Goal: Task Accomplishment & Management: Manage account settings

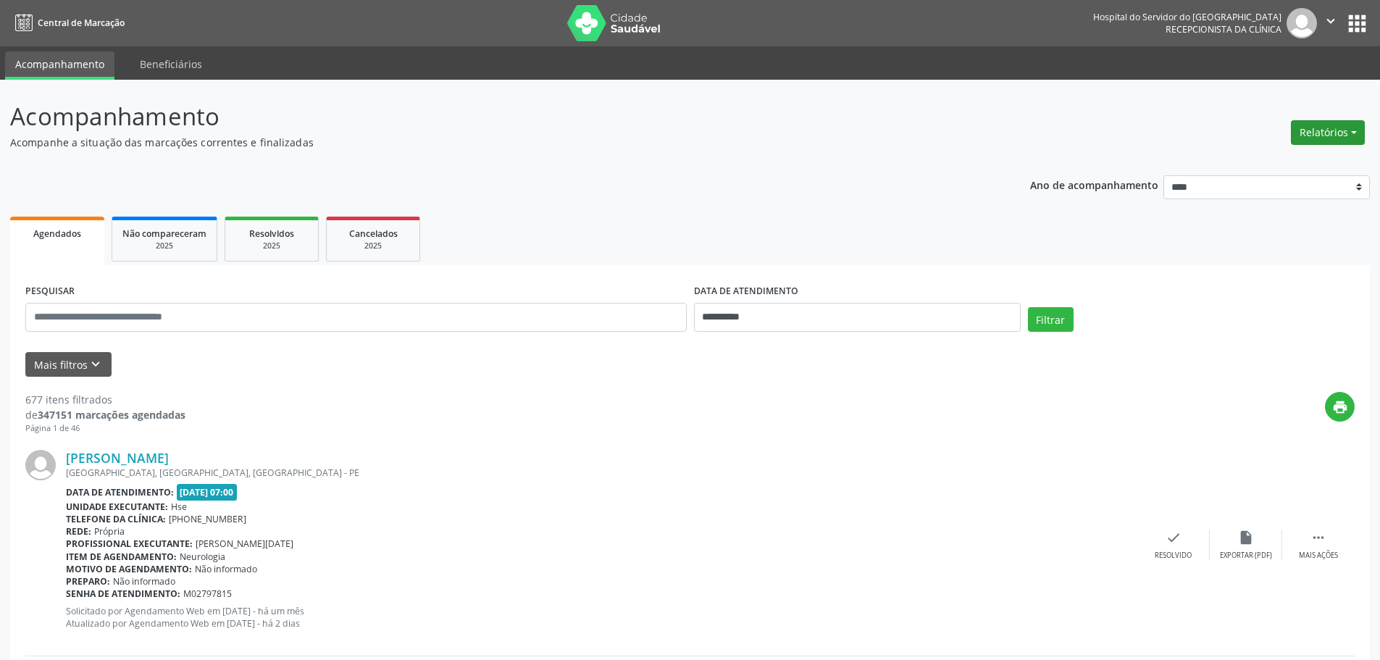
drag, startPoint x: 1294, startPoint y: 128, endPoint x: 1309, endPoint y: 134, distance: 16.6
click at [1295, 128] on button "Relatórios" at bounding box center [1328, 132] width 74 height 25
click at [1296, 164] on link "Agendamentos" at bounding box center [1288, 164] width 156 height 20
select select "*"
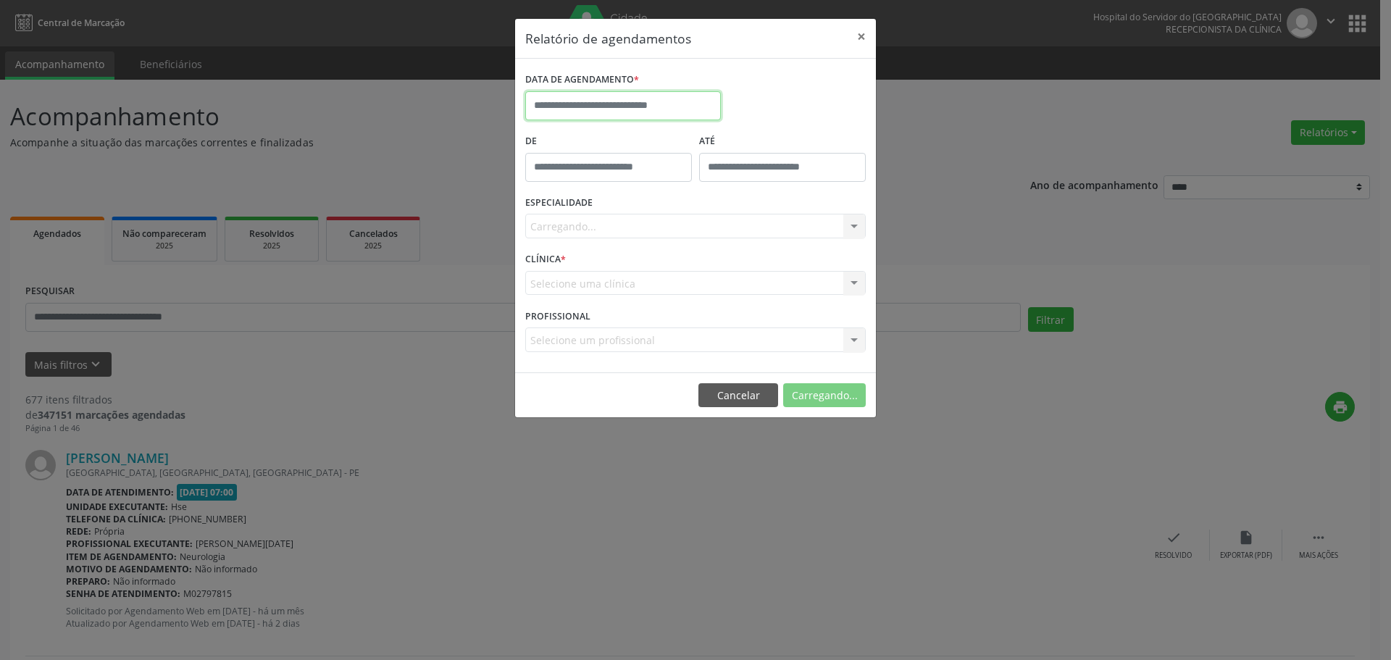
click at [593, 103] on input "text" at bounding box center [623, 105] width 196 height 29
click at [707, 241] on span "15" at bounding box center [700, 239] width 28 height 28
type input "**********"
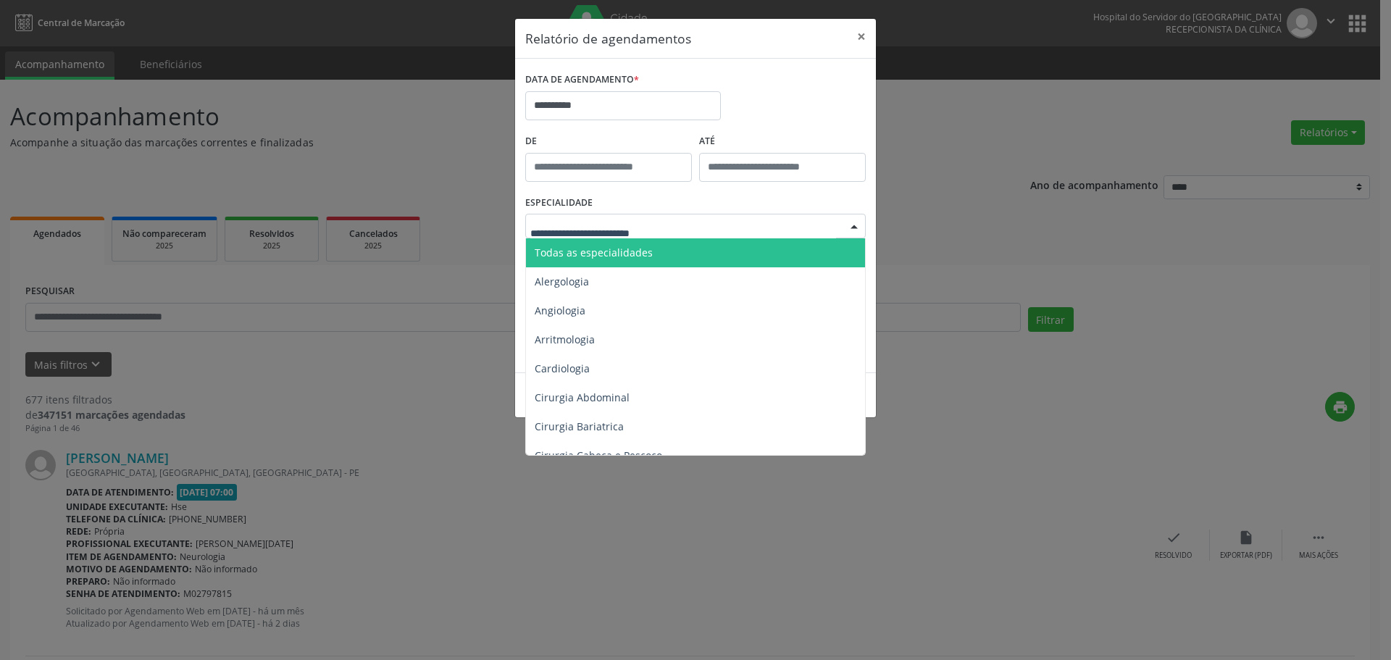
click at [617, 241] on span "Todas as especialidades" at bounding box center [696, 252] width 341 height 29
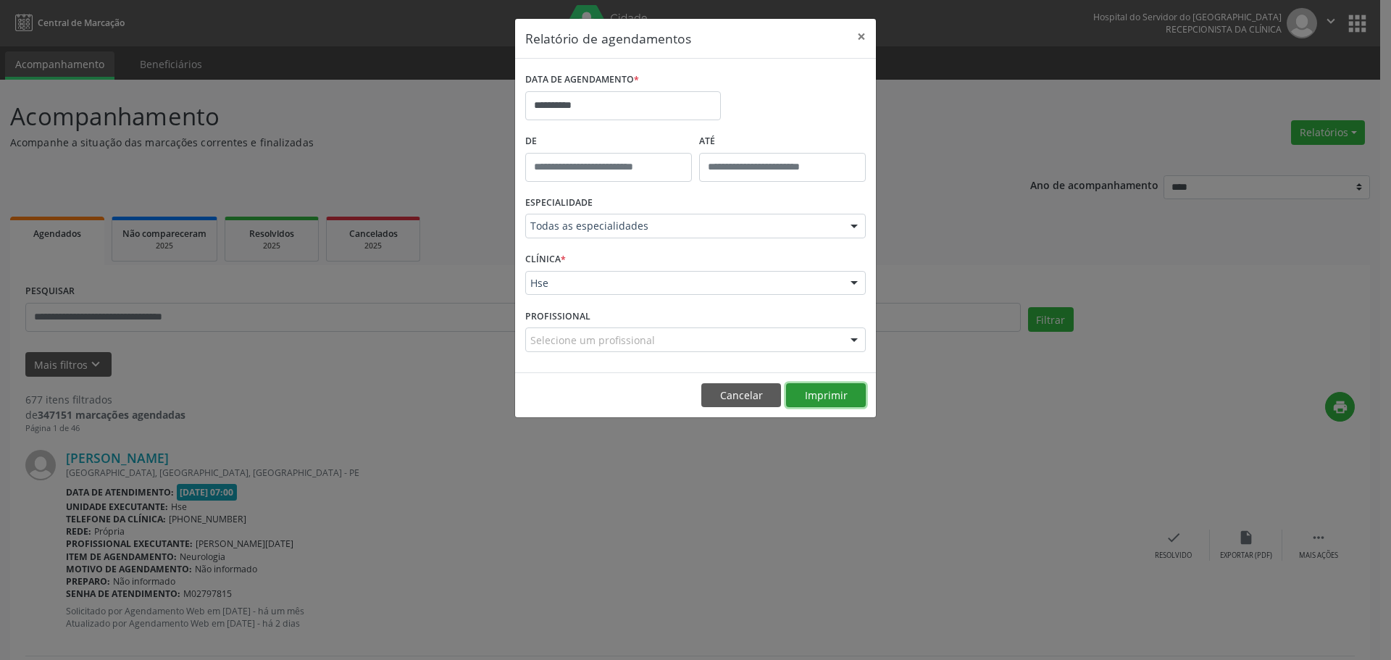
click at [848, 388] on button "Imprimir" at bounding box center [826, 395] width 80 height 25
click at [819, 400] on button "Imprimir" at bounding box center [826, 395] width 80 height 25
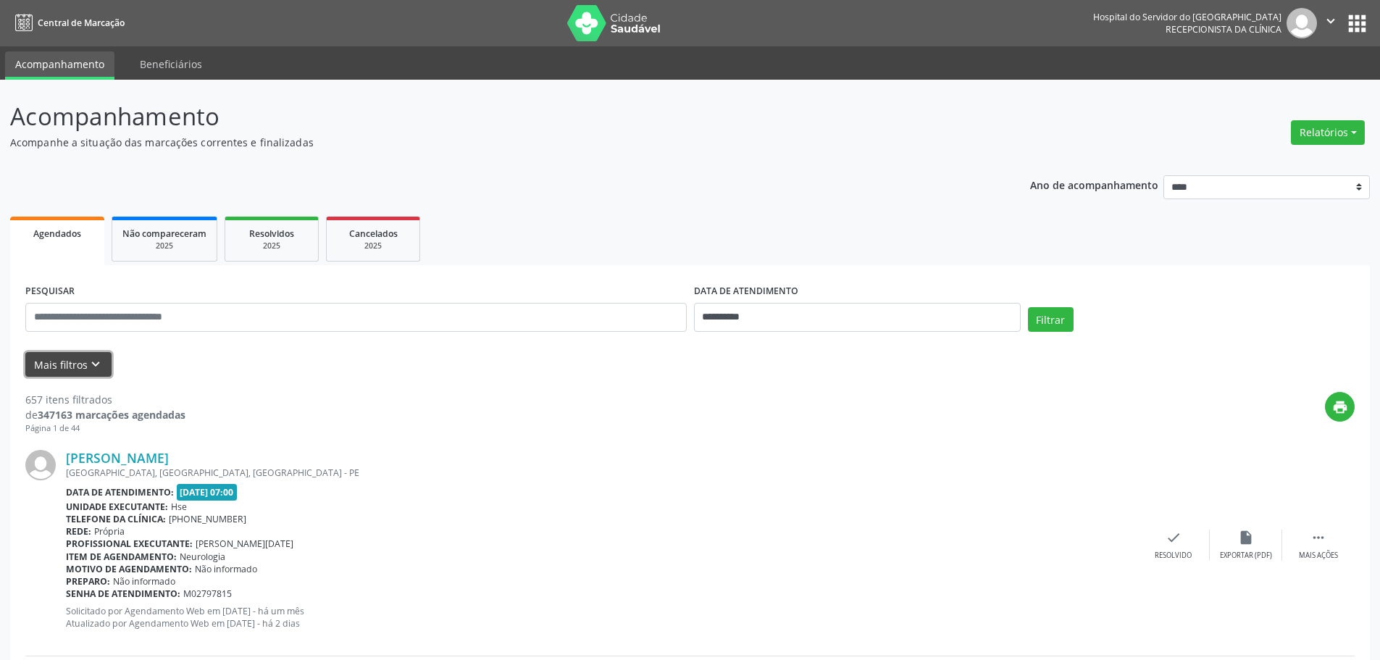
click at [90, 365] on icon "keyboard_arrow_down" at bounding box center [96, 364] width 16 height 16
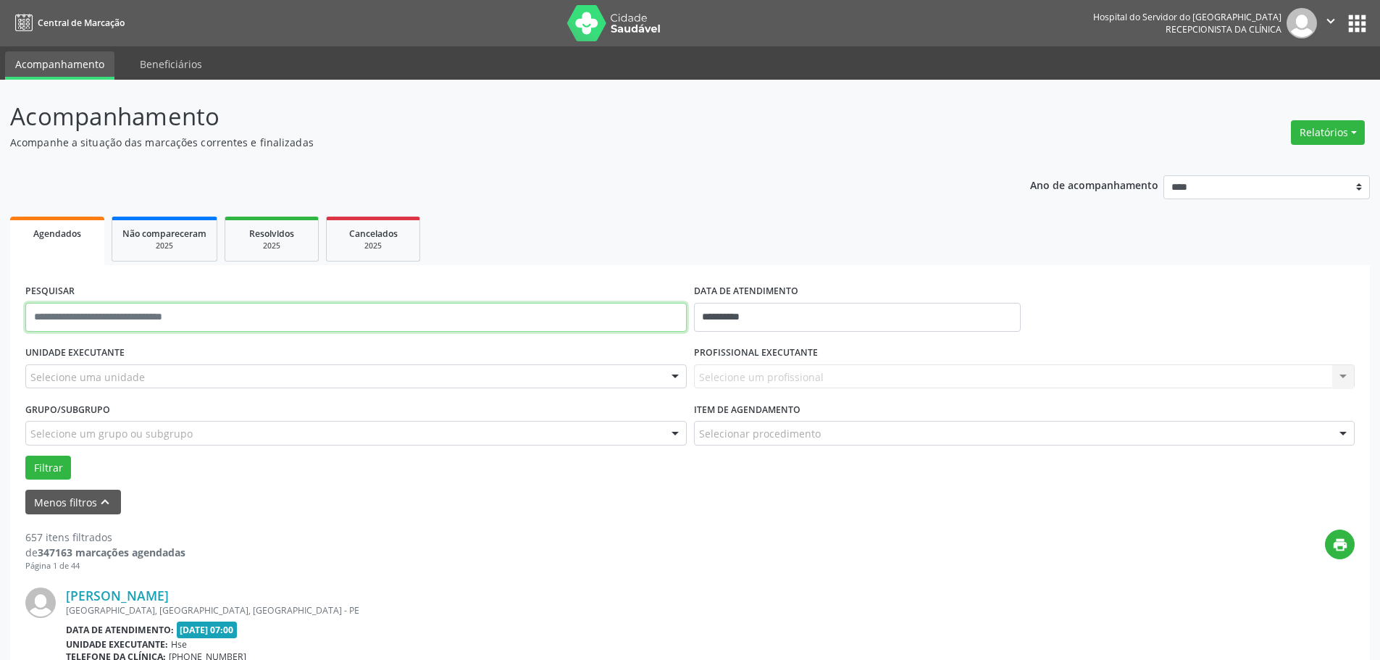
click at [106, 319] on input "text" at bounding box center [355, 317] width 661 height 29
click at [725, 314] on input "**********" at bounding box center [857, 317] width 327 height 29
click at [874, 459] on span "15" at bounding box center [869, 451] width 28 height 28
type input "**********"
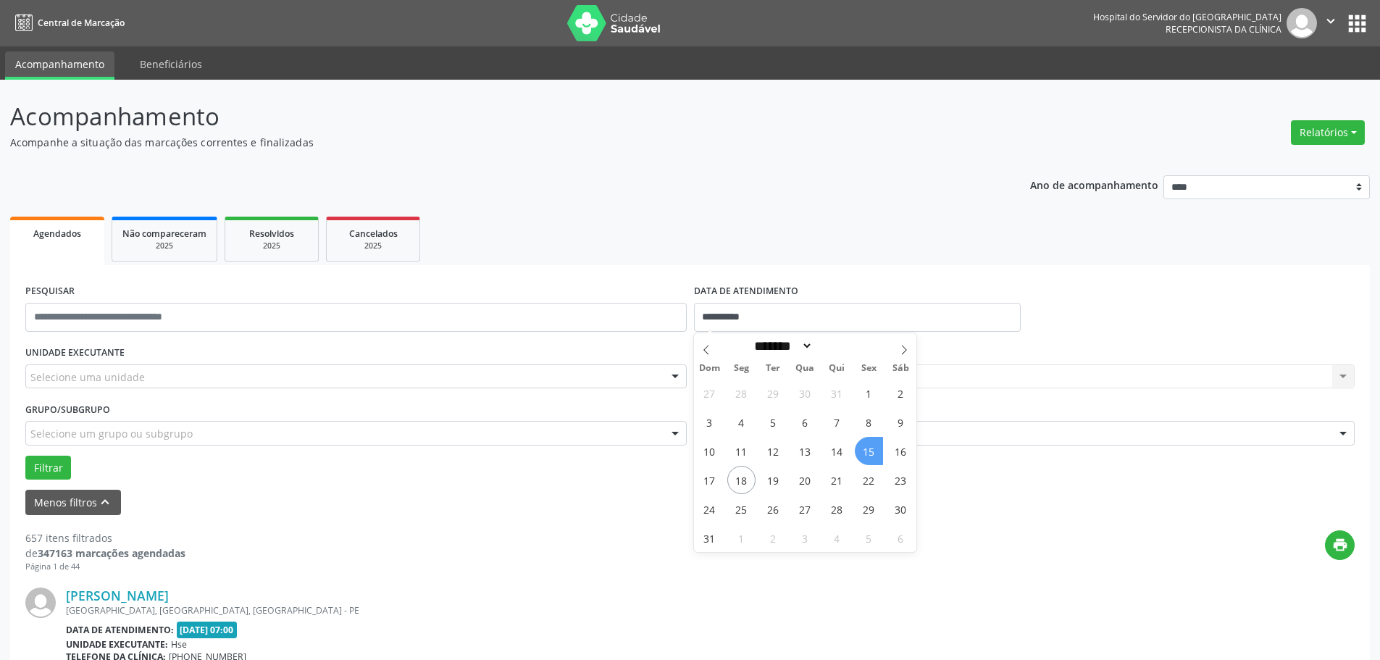
click at [874, 459] on span "15" at bounding box center [869, 451] width 28 height 28
click at [171, 383] on div "Selecione uma unidade" at bounding box center [355, 376] width 661 height 25
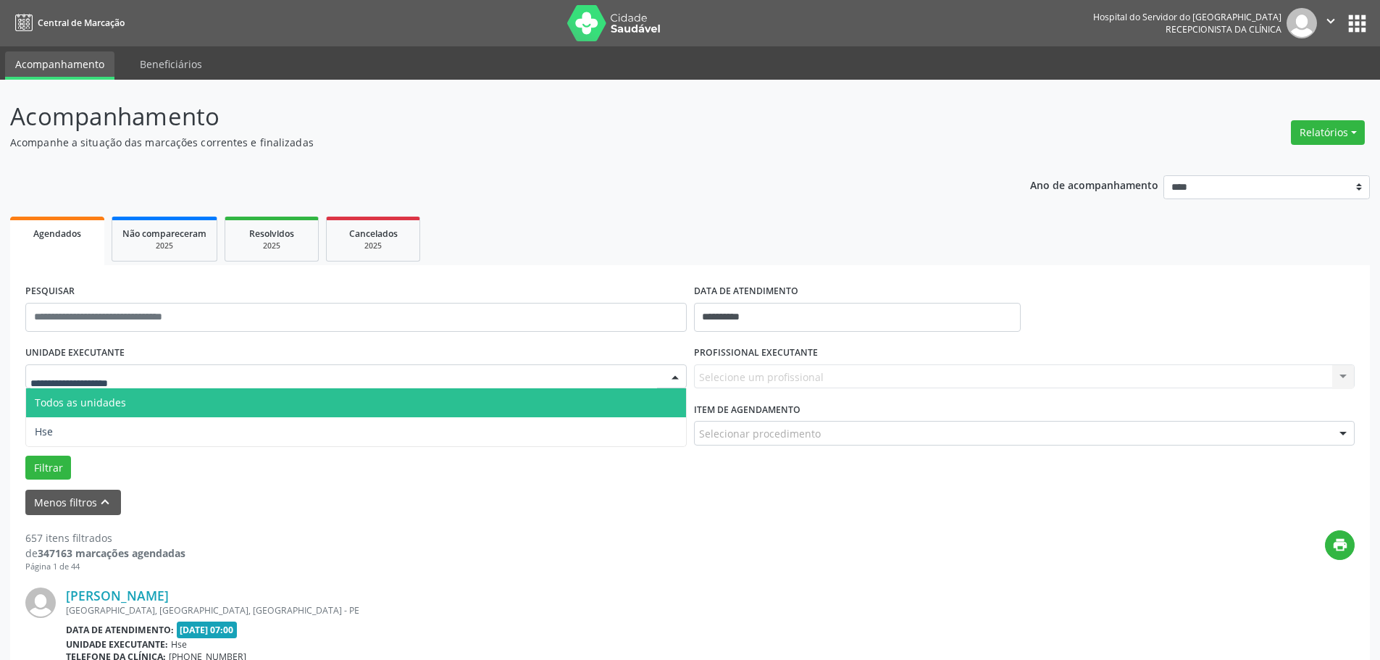
click at [156, 416] on span "Todos as unidades" at bounding box center [356, 402] width 660 height 29
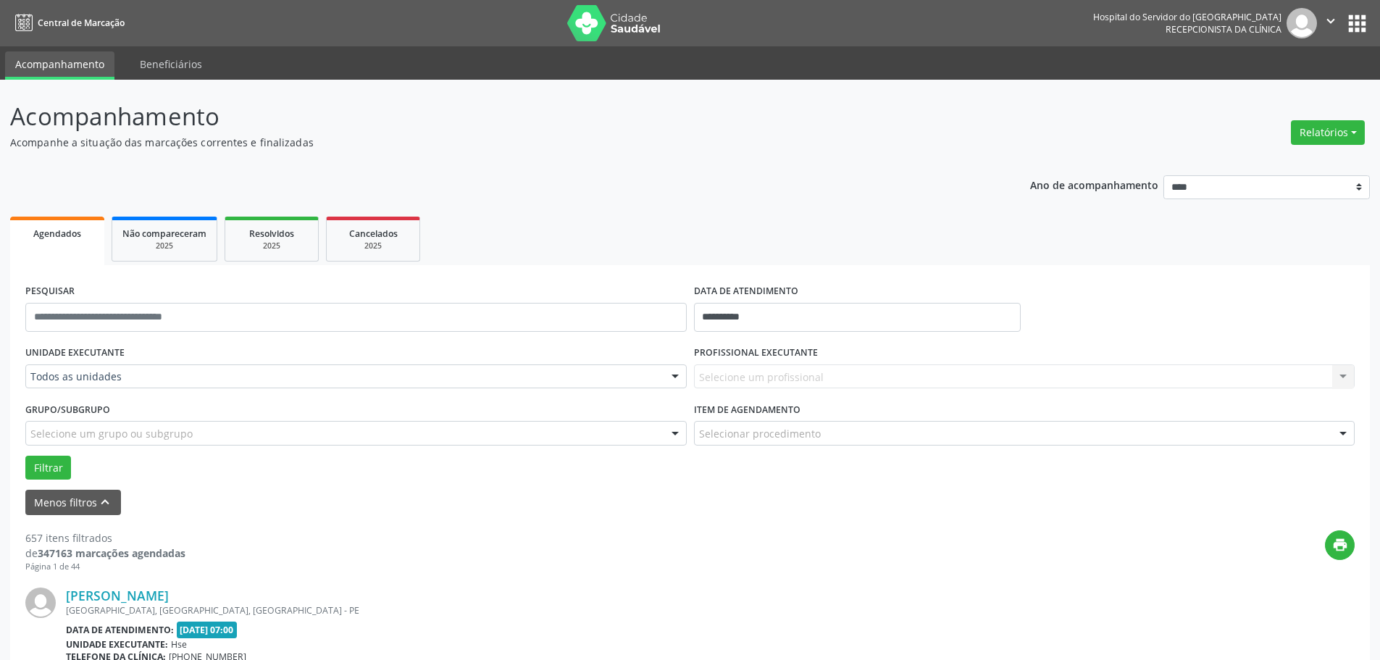
drag, startPoint x: 178, startPoint y: 376, endPoint x: 180, endPoint y: 384, distance: 8.3
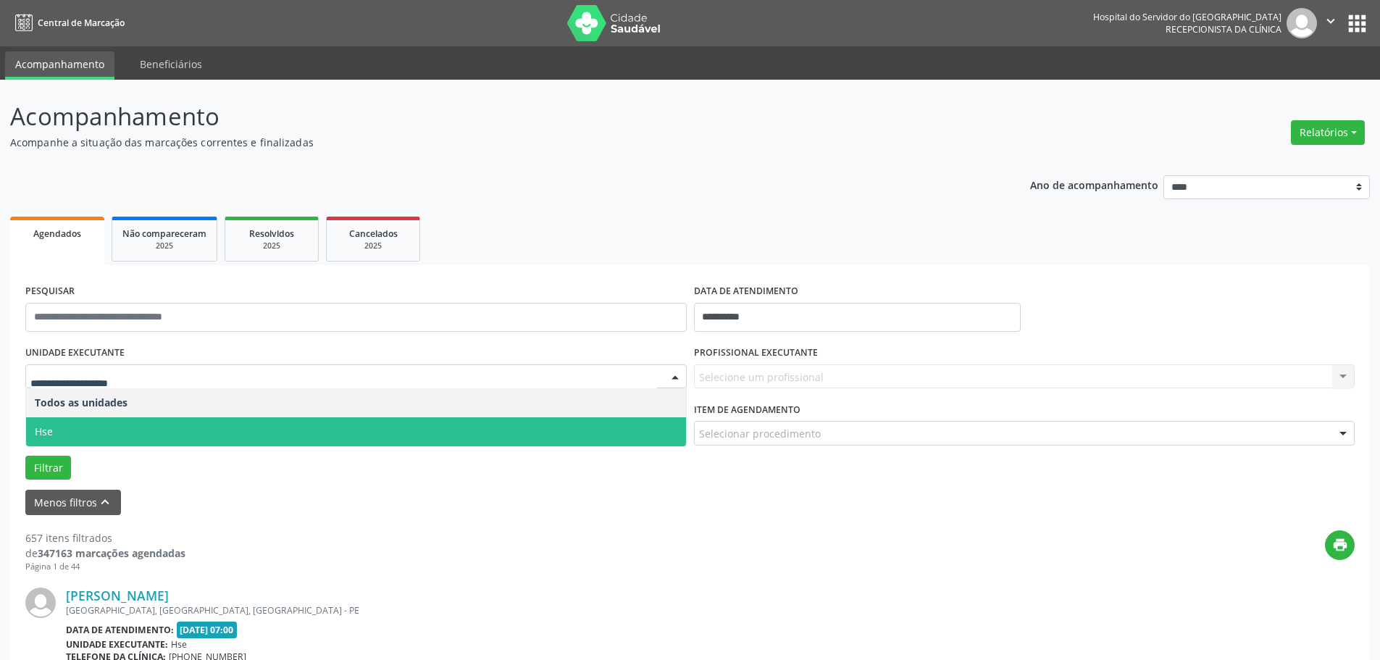
click at [137, 428] on span "Hse" at bounding box center [356, 431] width 660 height 29
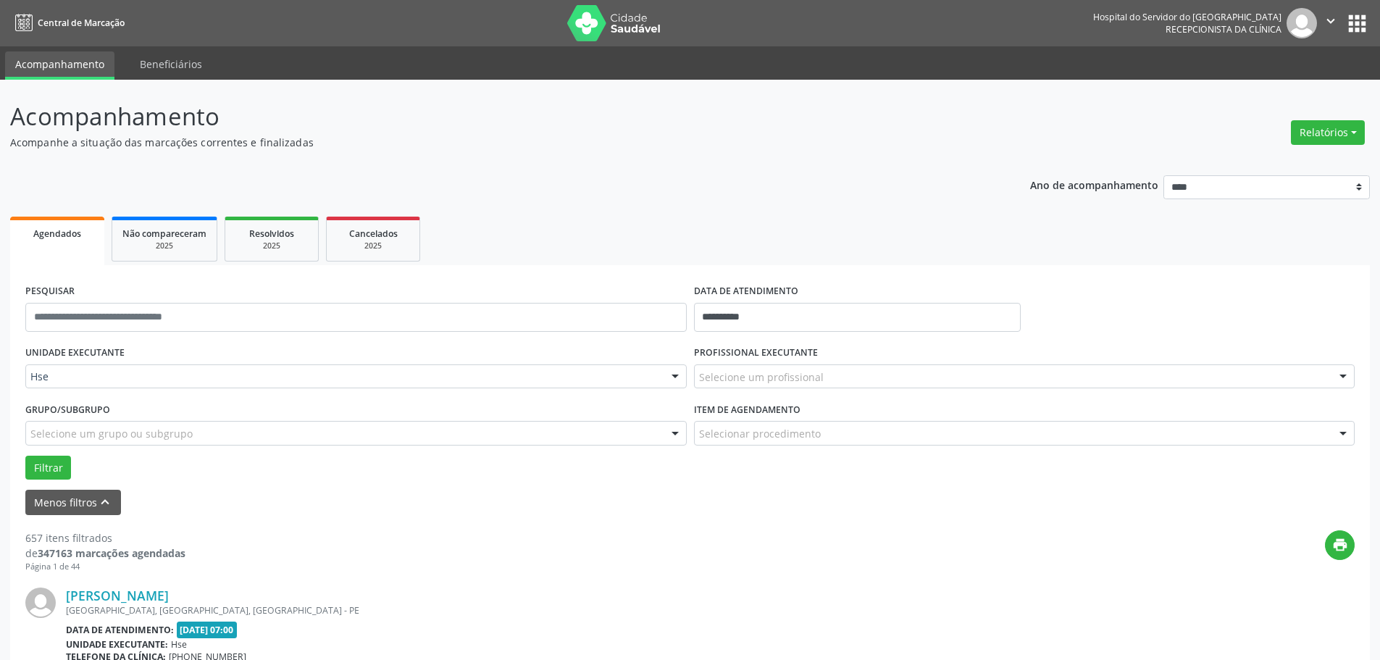
click at [960, 383] on div "Selecione um profissional" at bounding box center [1024, 376] width 661 height 25
click at [961, 383] on input "text" at bounding box center [1012, 383] width 627 height 29
click at [1348, 379] on div at bounding box center [1343, 377] width 22 height 25
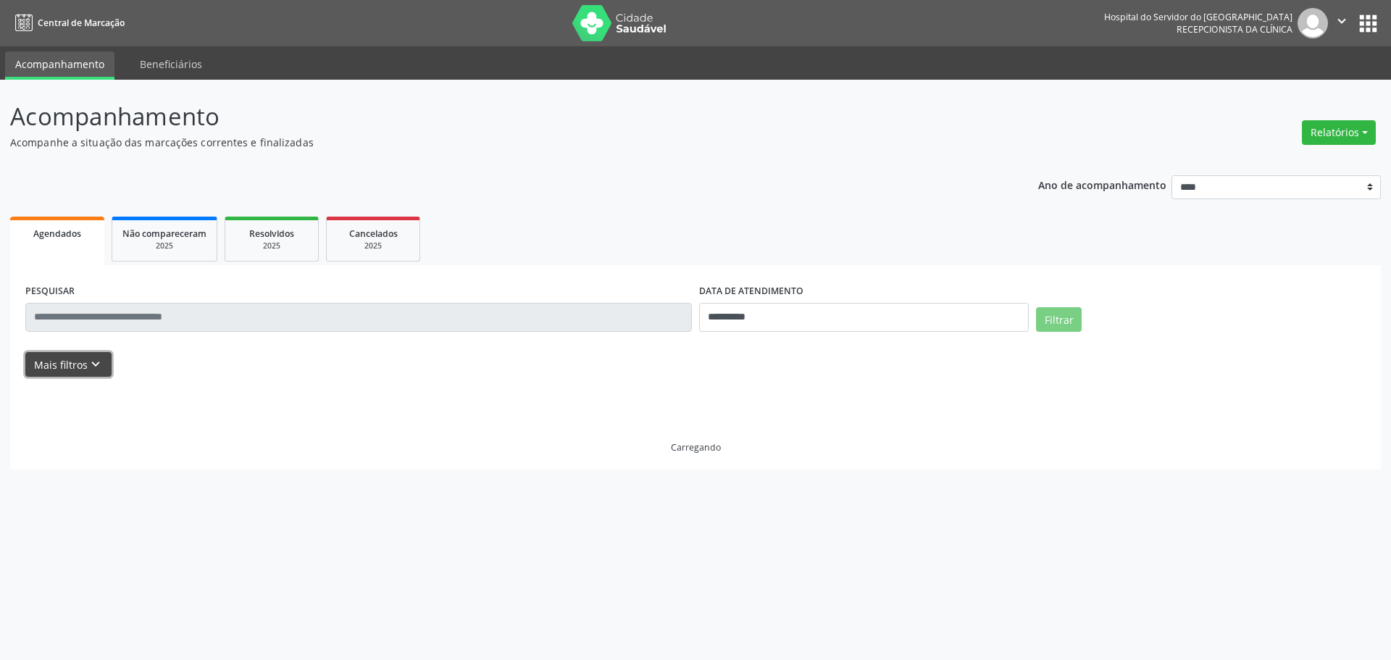
click at [104, 367] on button "Mais filtros keyboard_arrow_down" at bounding box center [68, 364] width 86 height 25
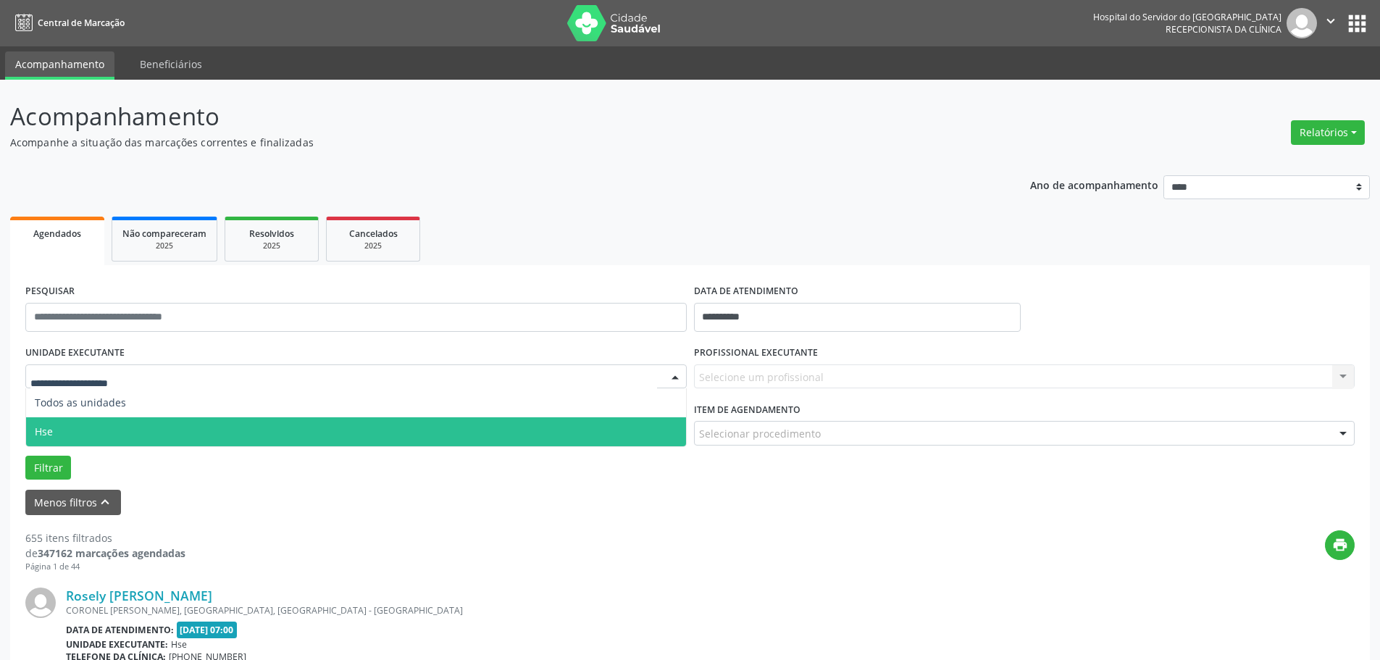
click at [54, 427] on span "Hse" at bounding box center [356, 431] width 660 height 29
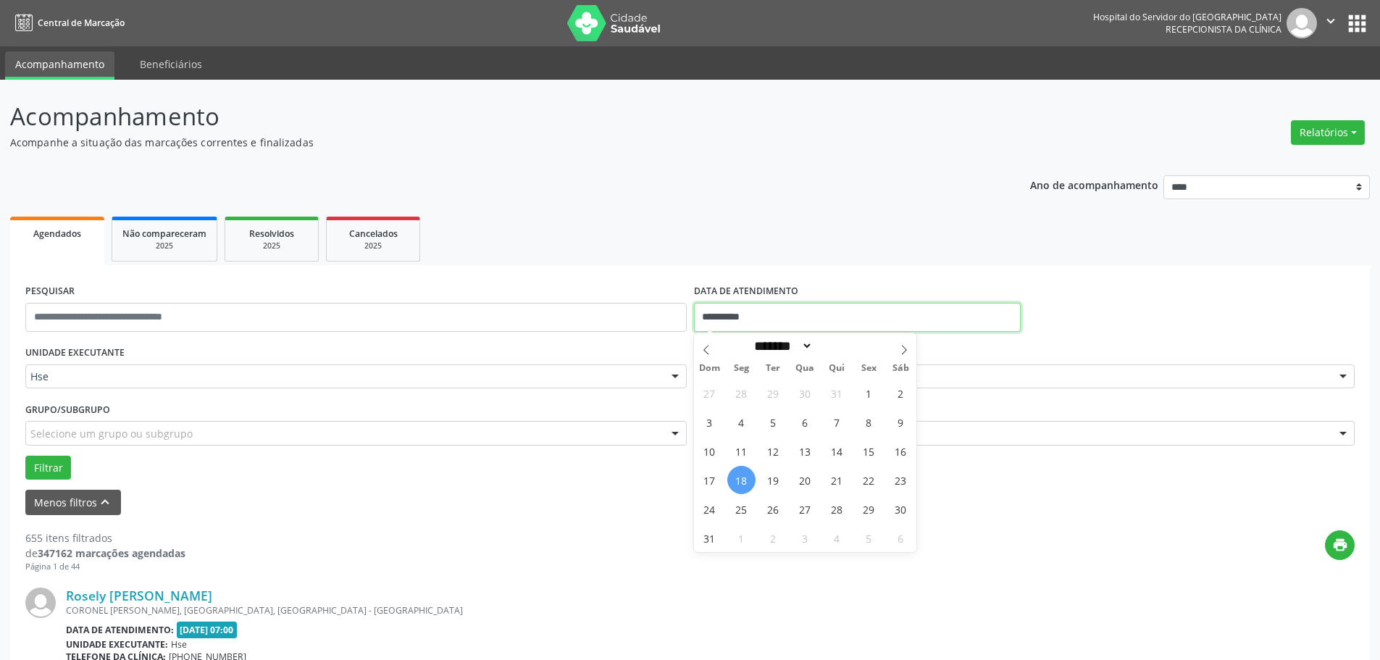
click at [777, 316] on input "**********" at bounding box center [857, 317] width 327 height 29
click at [872, 447] on span "15" at bounding box center [869, 451] width 28 height 28
type input "**********"
click at [872, 447] on span "15" at bounding box center [869, 451] width 28 height 28
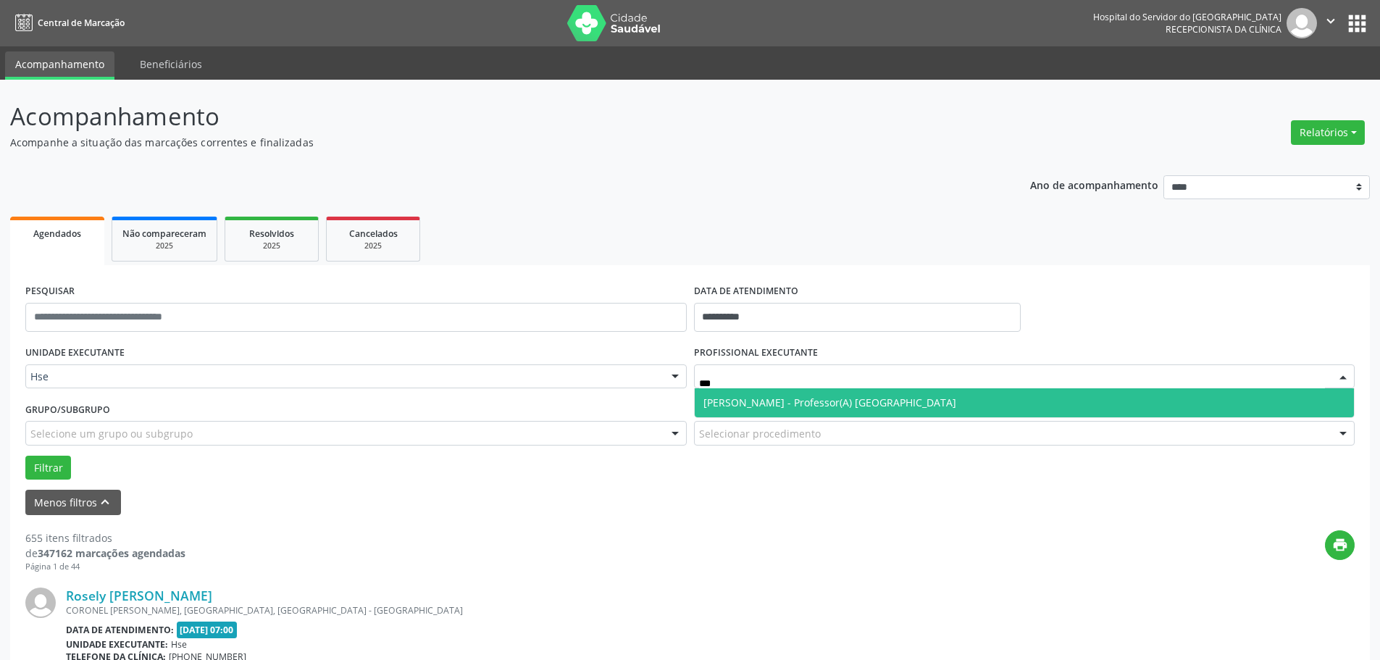
type input "****"
click at [781, 401] on span "Remilson Nunes - Professor(A) Nassau" at bounding box center [829, 403] width 253 height 14
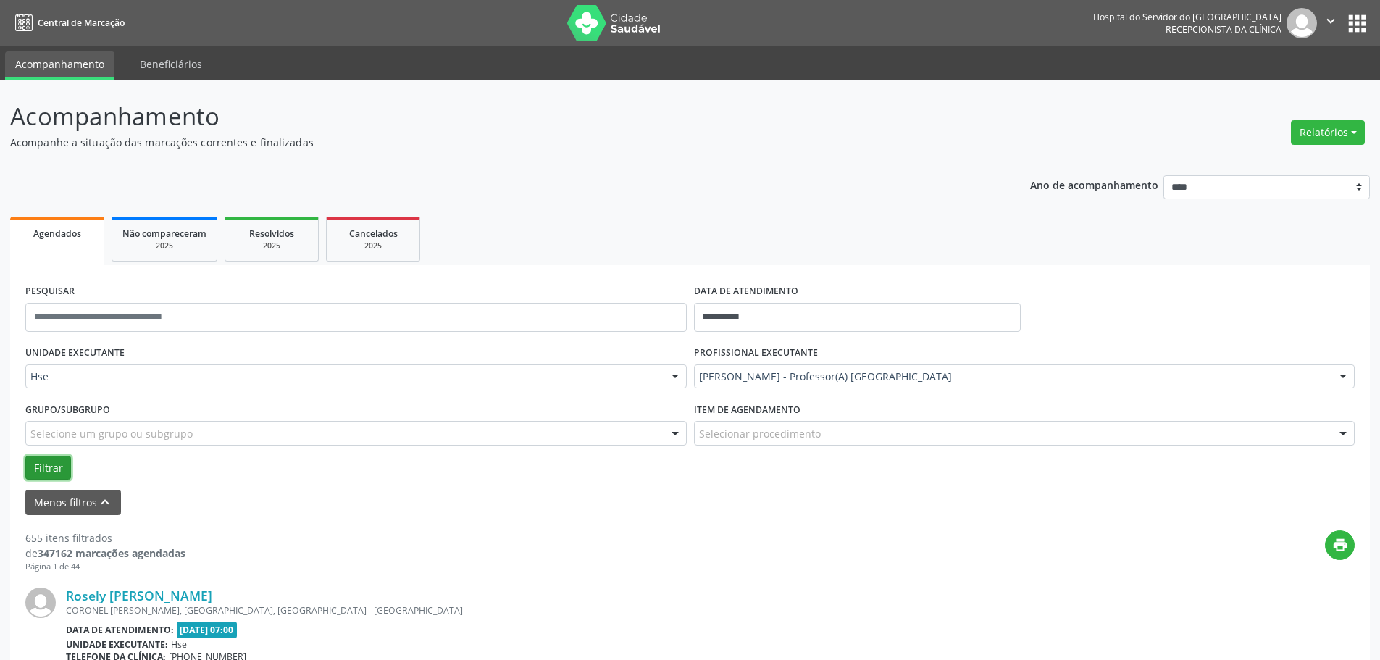
click at [46, 467] on button "Filtrar" at bounding box center [48, 468] width 46 height 25
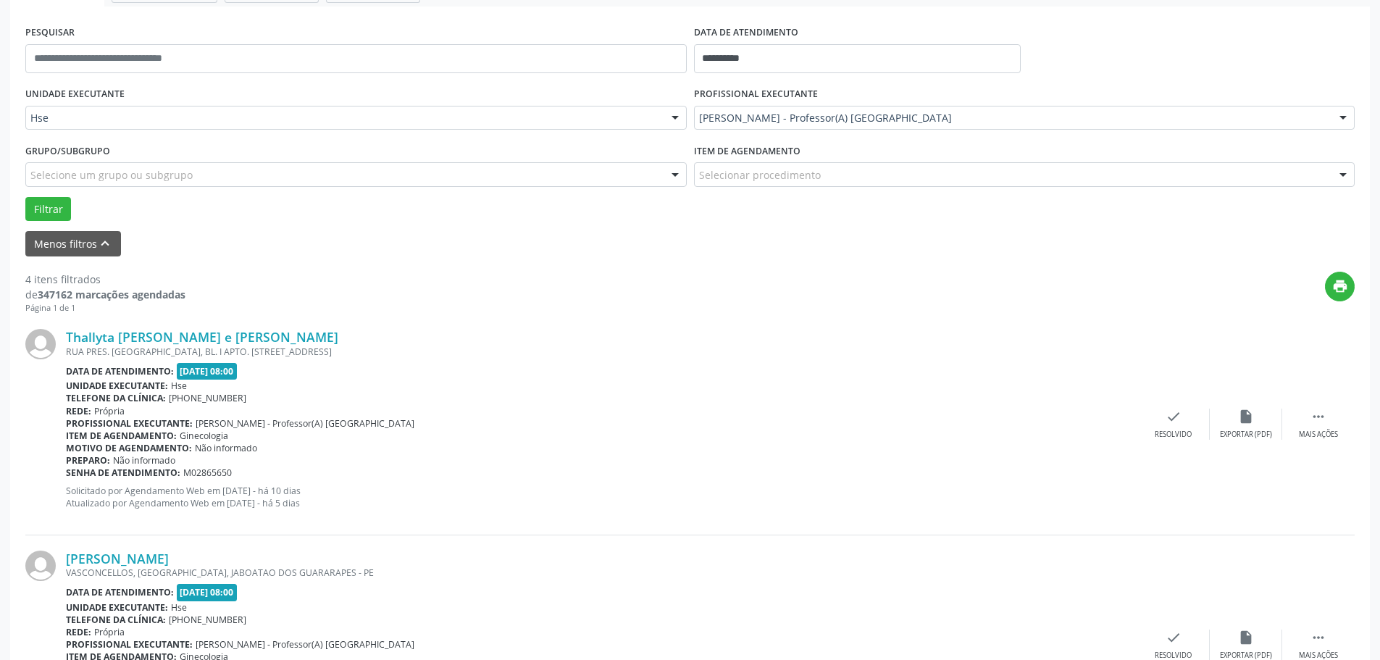
scroll to position [290, 0]
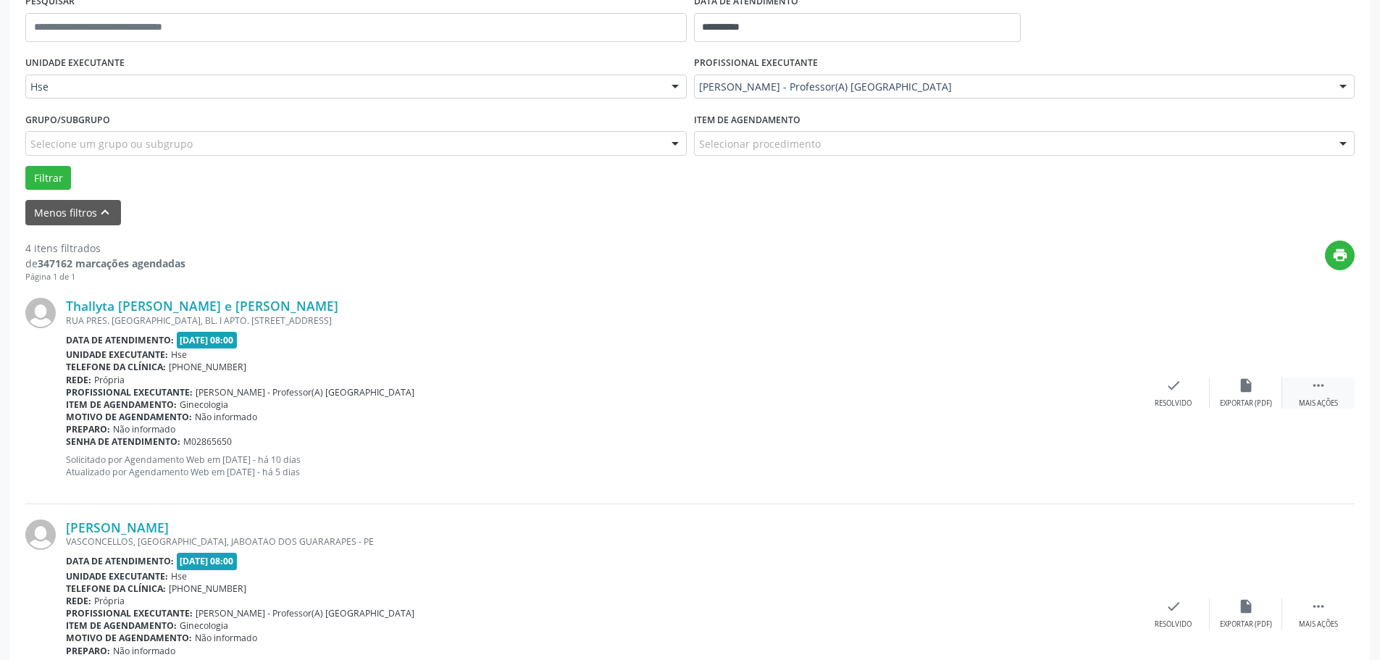
click at [1318, 401] on div "Mais ações" at bounding box center [1318, 403] width 39 height 10
click at [1238, 403] on div "Não compareceu" at bounding box center [1246, 403] width 62 height 10
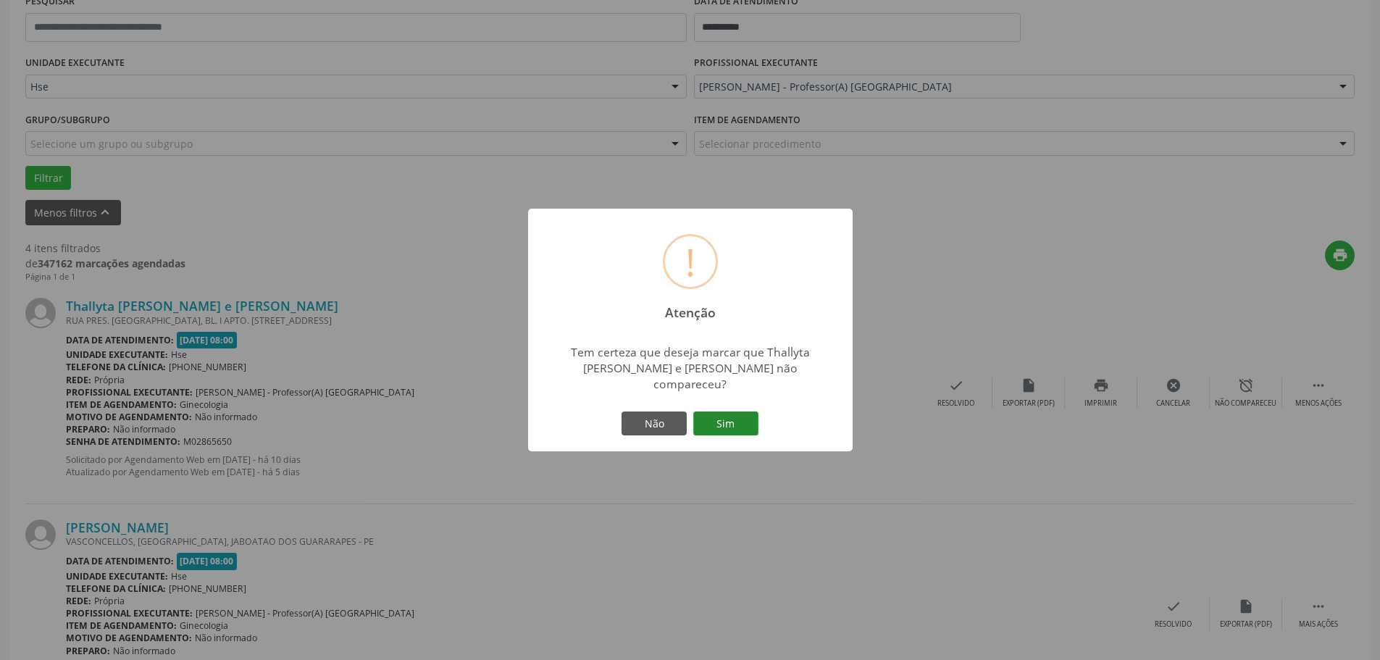
click at [720, 414] on button "Sim" at bounding box center [725, 423] width 65 height 25
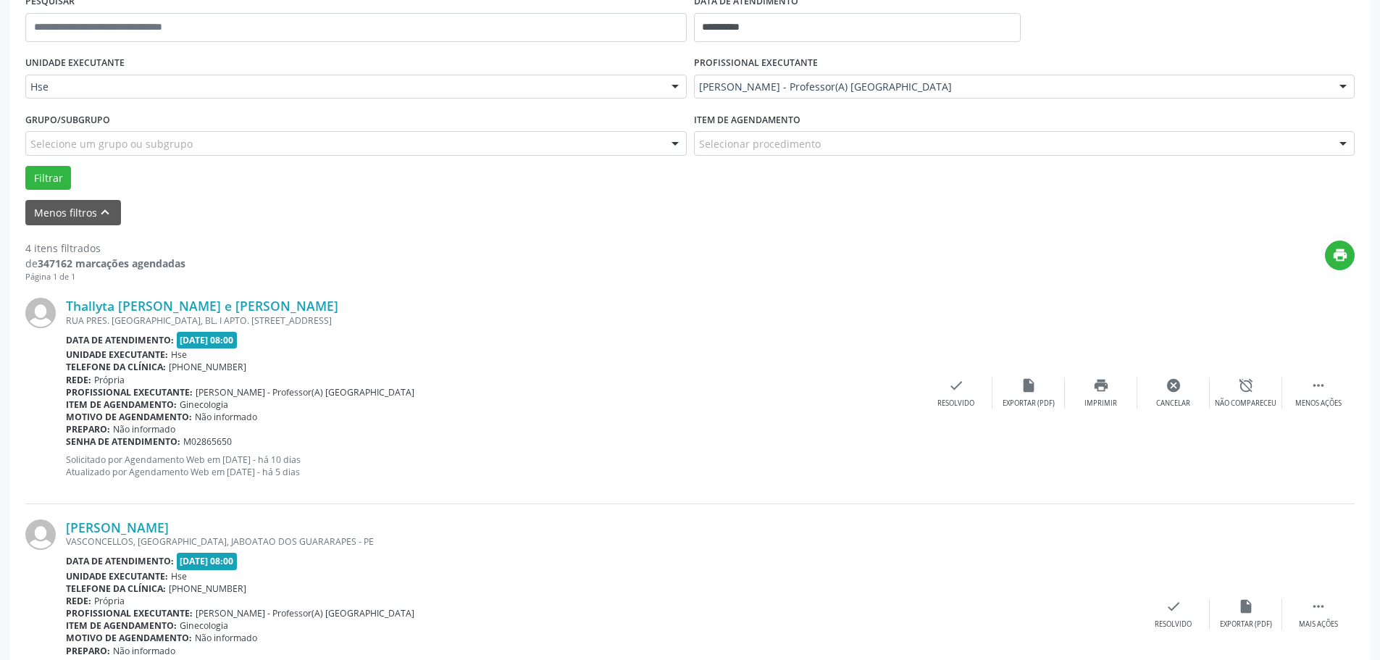
scroll to position [0, 0]
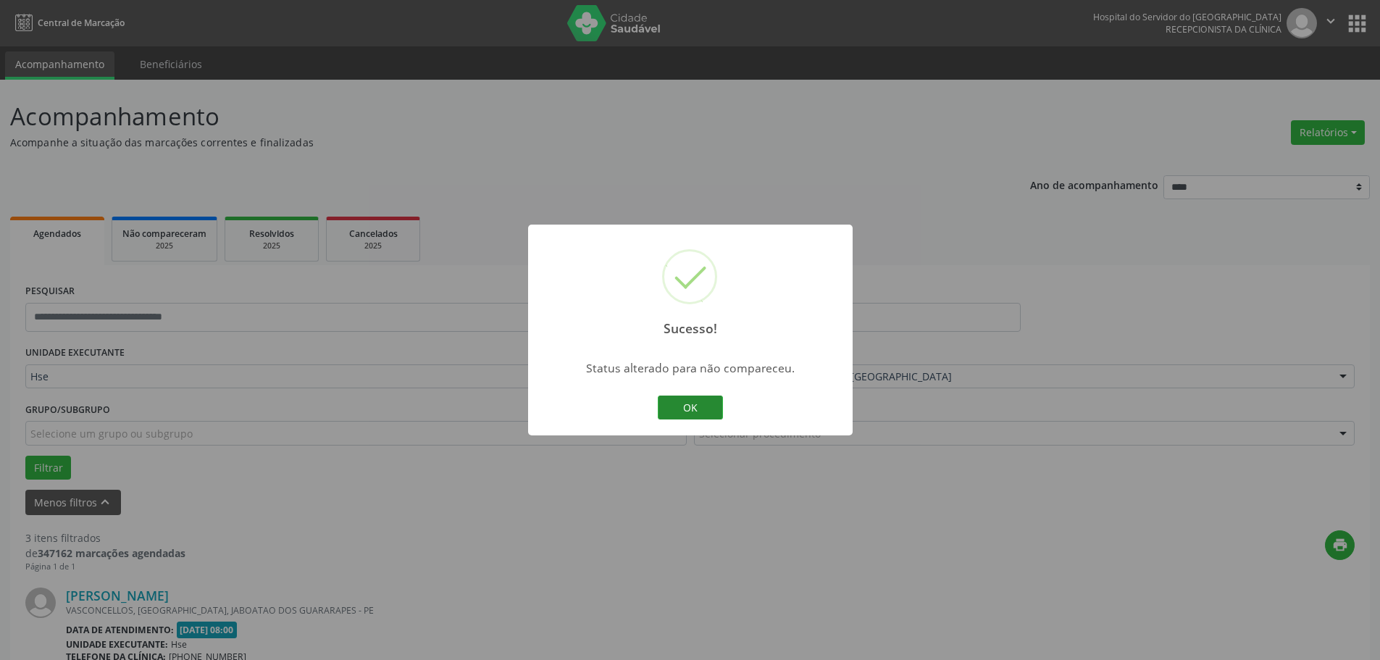
click at [678, 401] on button "OK" at bounding box center [690, 408] width 65 height 25
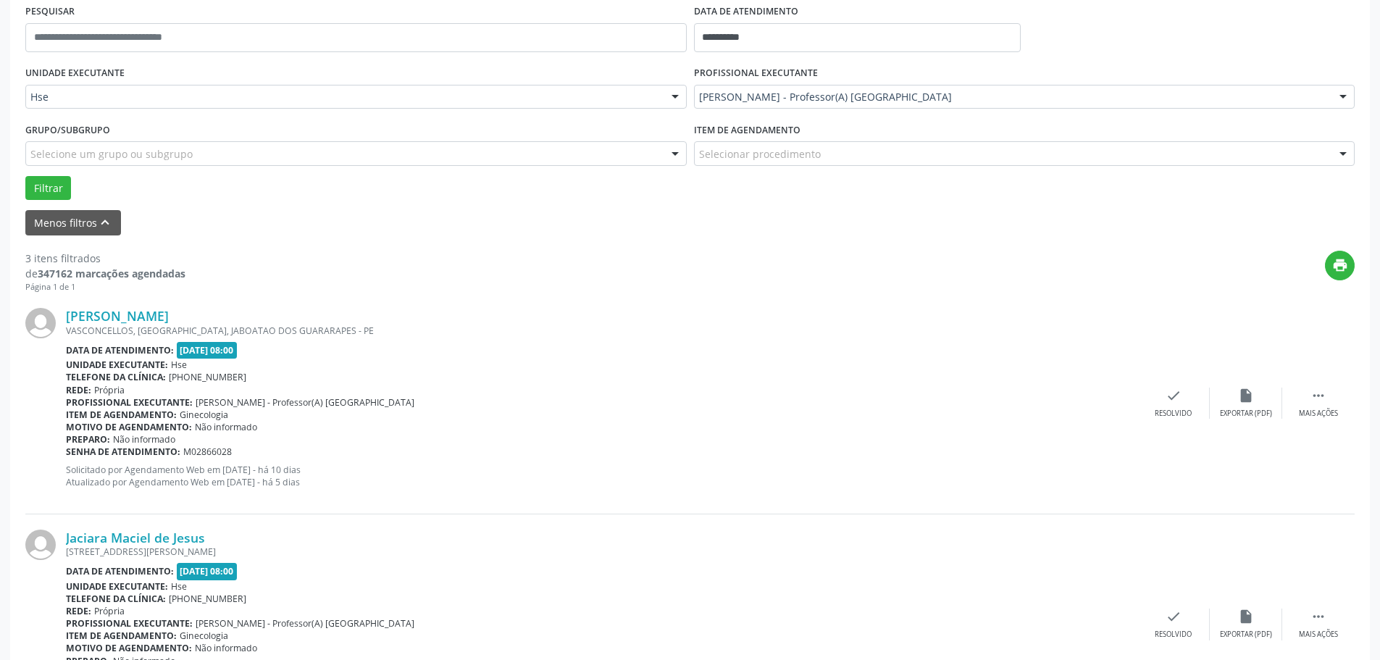
scroll to position [290, 0]
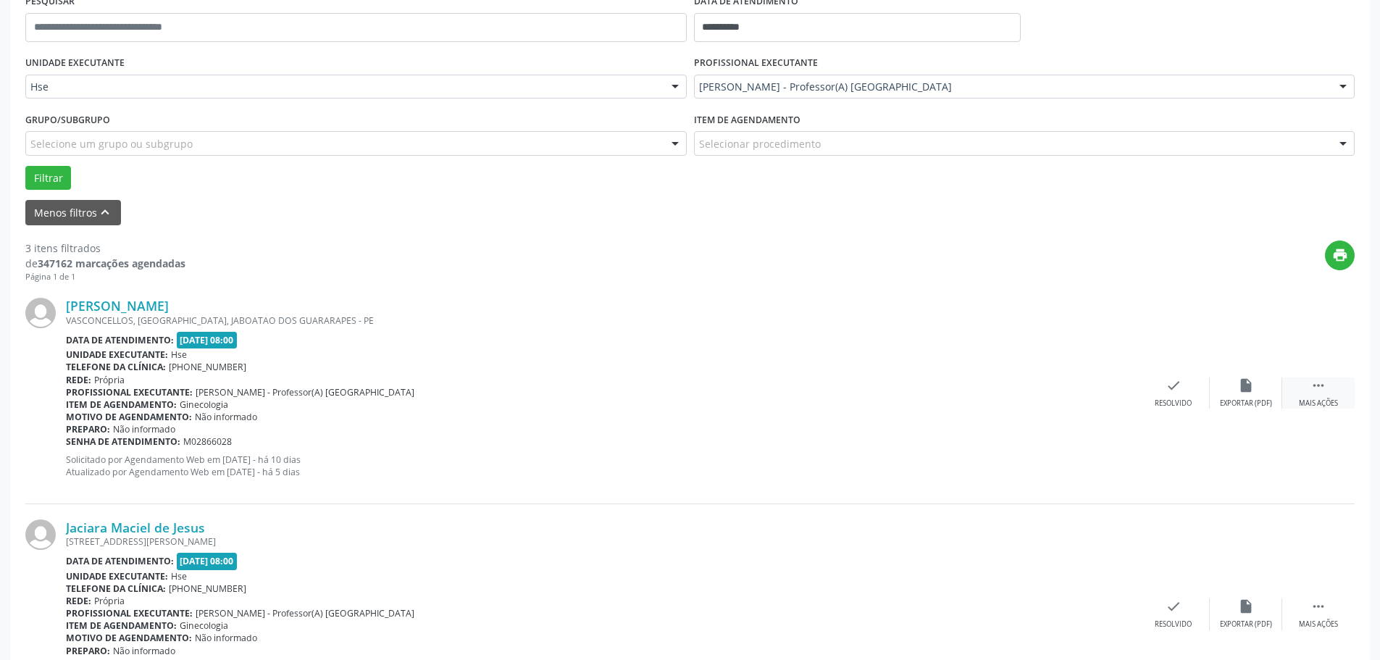
click at [1310, 393] on div " Mais ações" at bounding box center [1318, 392] width 72 height 31
click at [1250, 400] on div "Não compareceu" at bounding box center [1246, 403] width 62 height 10
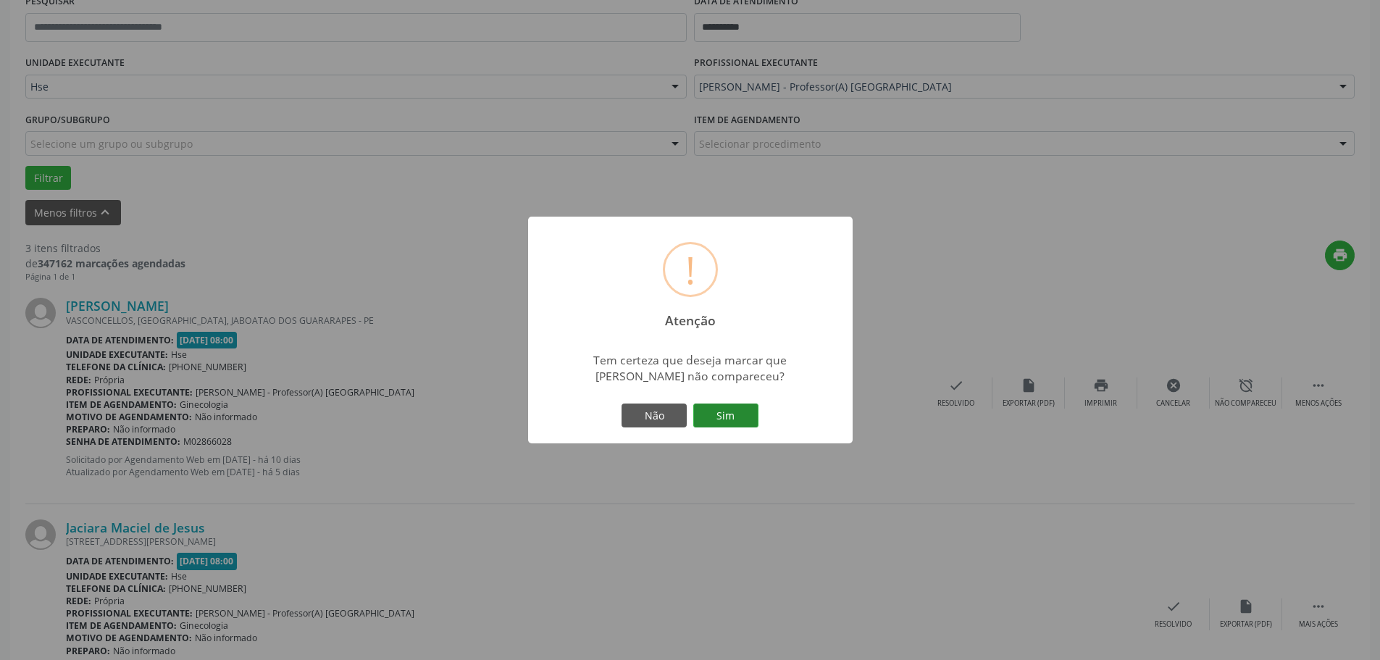
click at [748, 415] on button "Sim" at bounding box center [725, 416] width 65 height 25
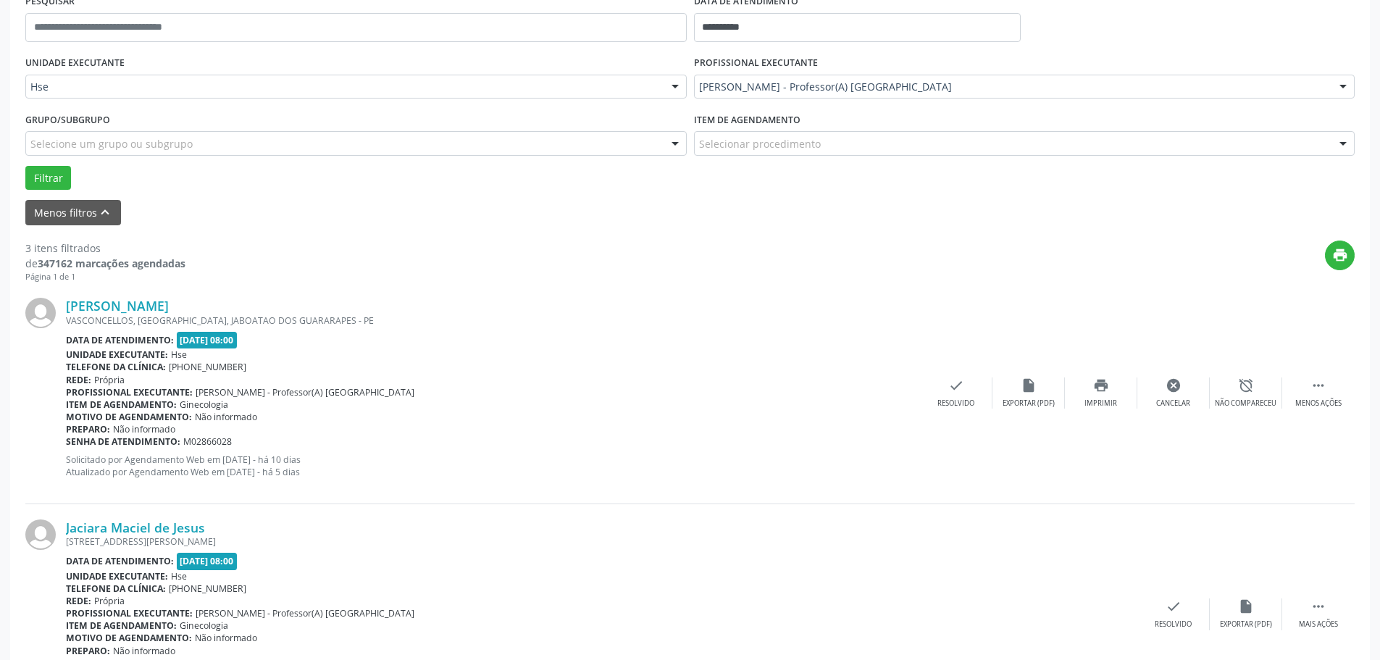
scroll to position [0, 0]
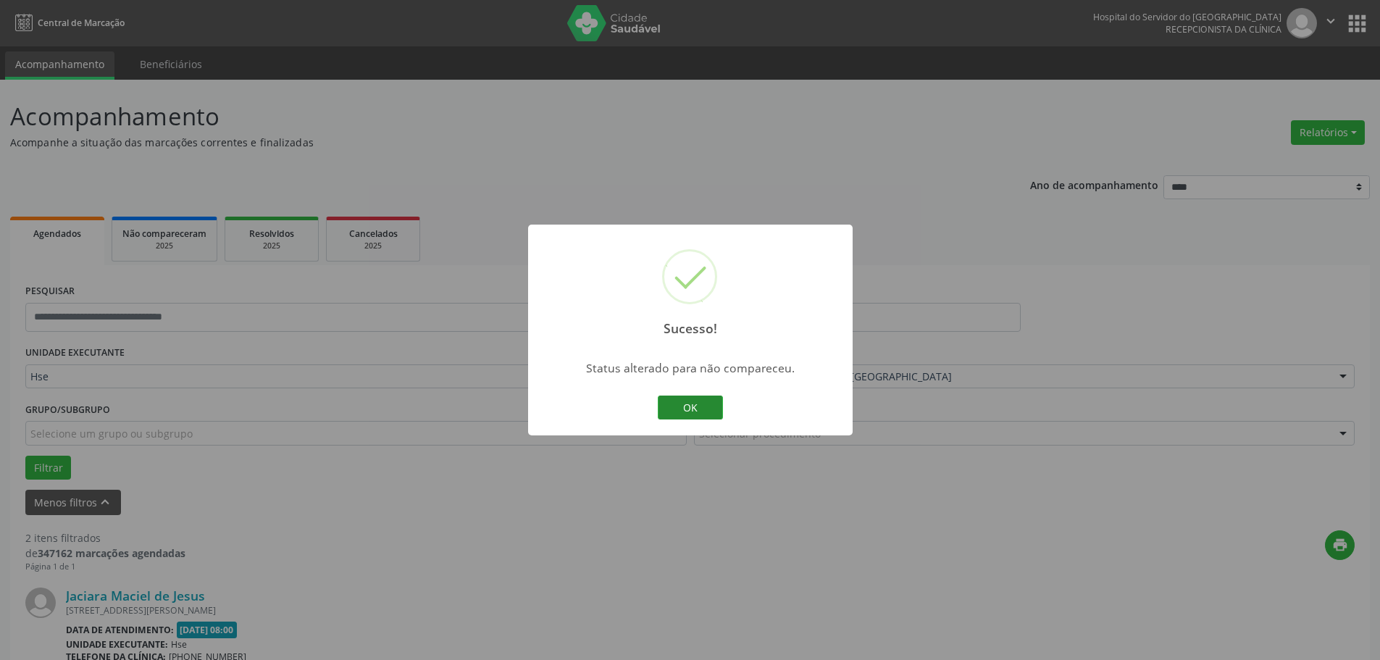
click at [673, 401] on button "OK" at bounding box center [690, 408] width 65 height 25
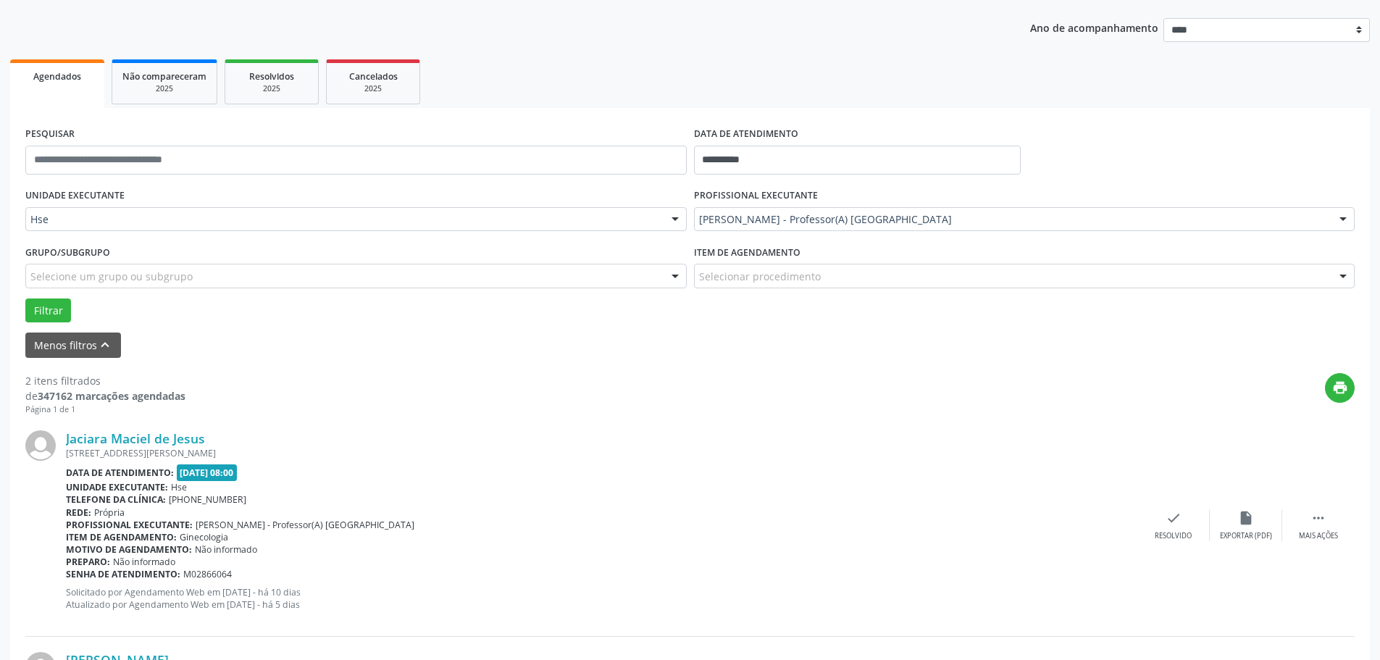
scroll to position [217, 0]
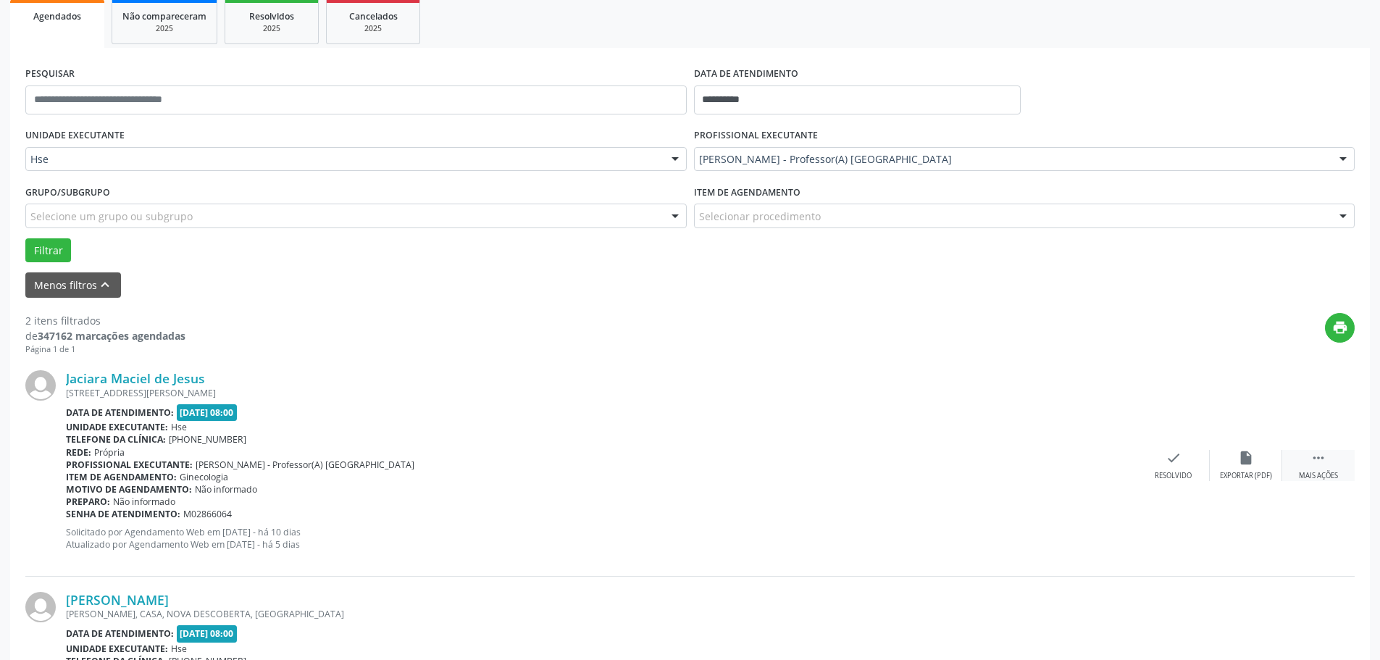
click at [1329, 471] on div "Mais ações" at bounding box center [1318, 476] width 39 height 10
click at [1233, 462] on div "alarm_off Não compareceu" at bounding box center [1246, 465] width 72 height 31
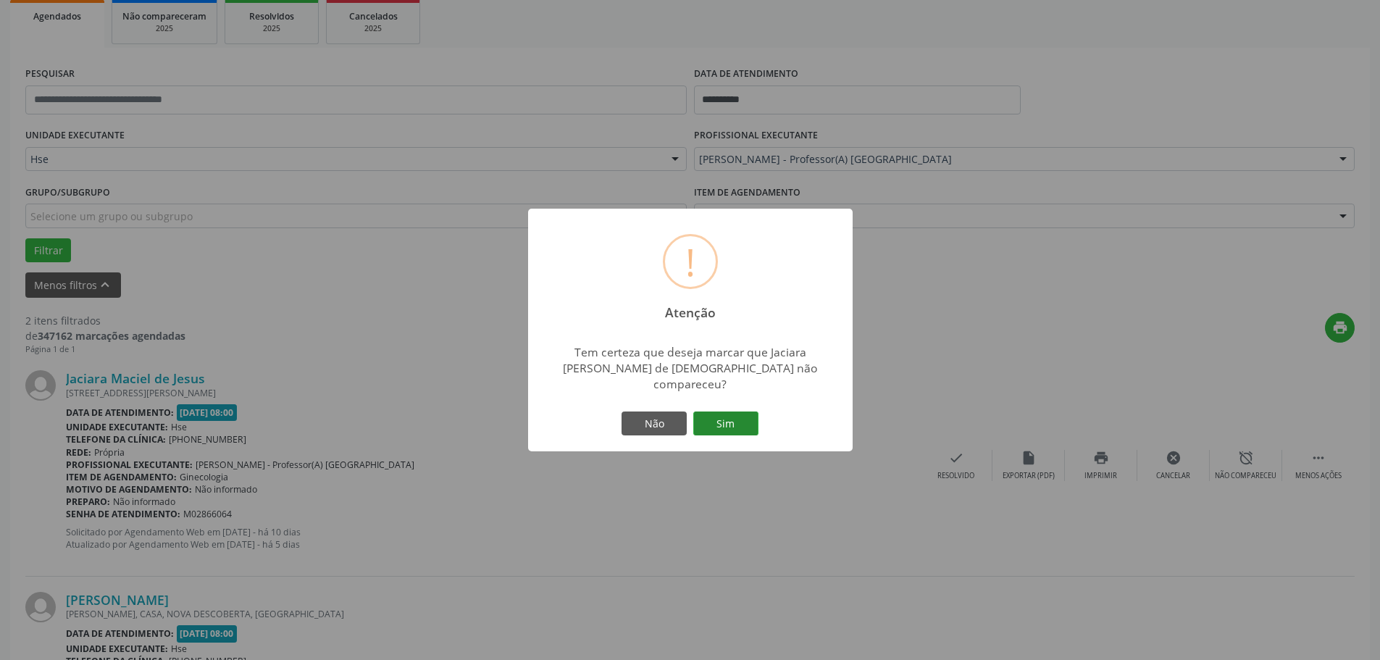
click at [748, 421] on button "Sim" at bounding box center [725, 423] width 65 height 25
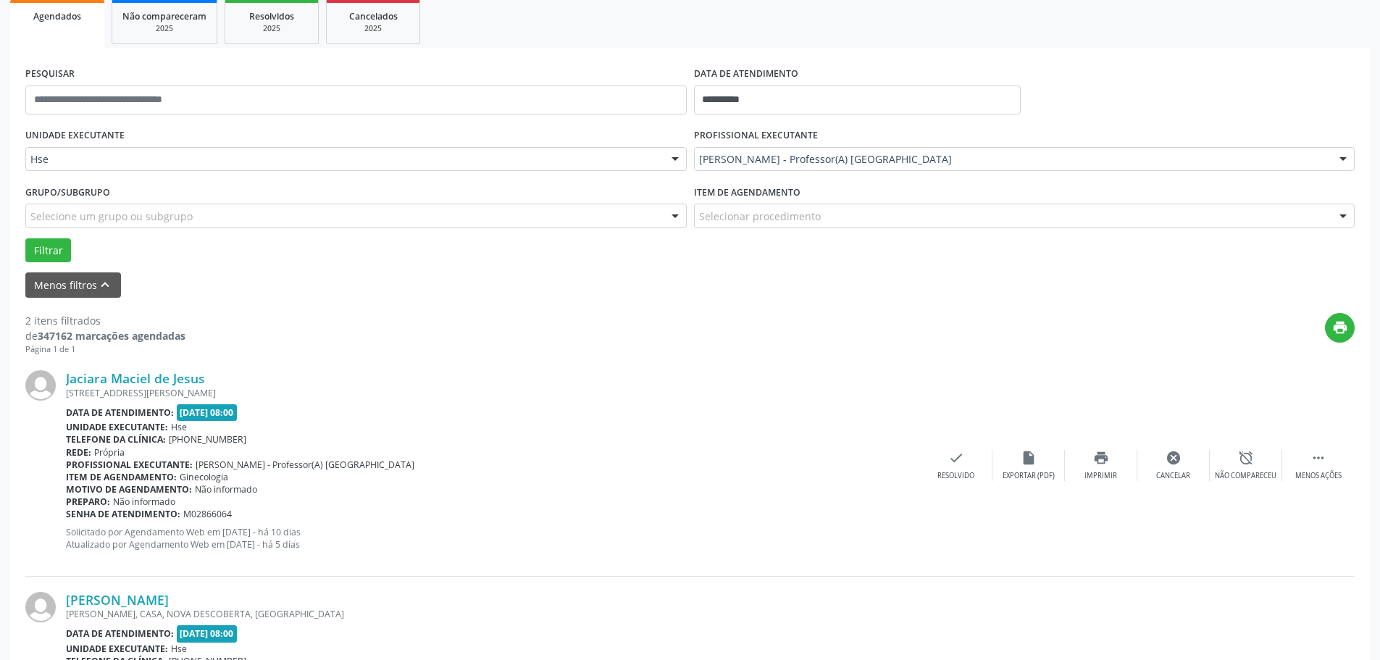
scroll to position [0, 0]
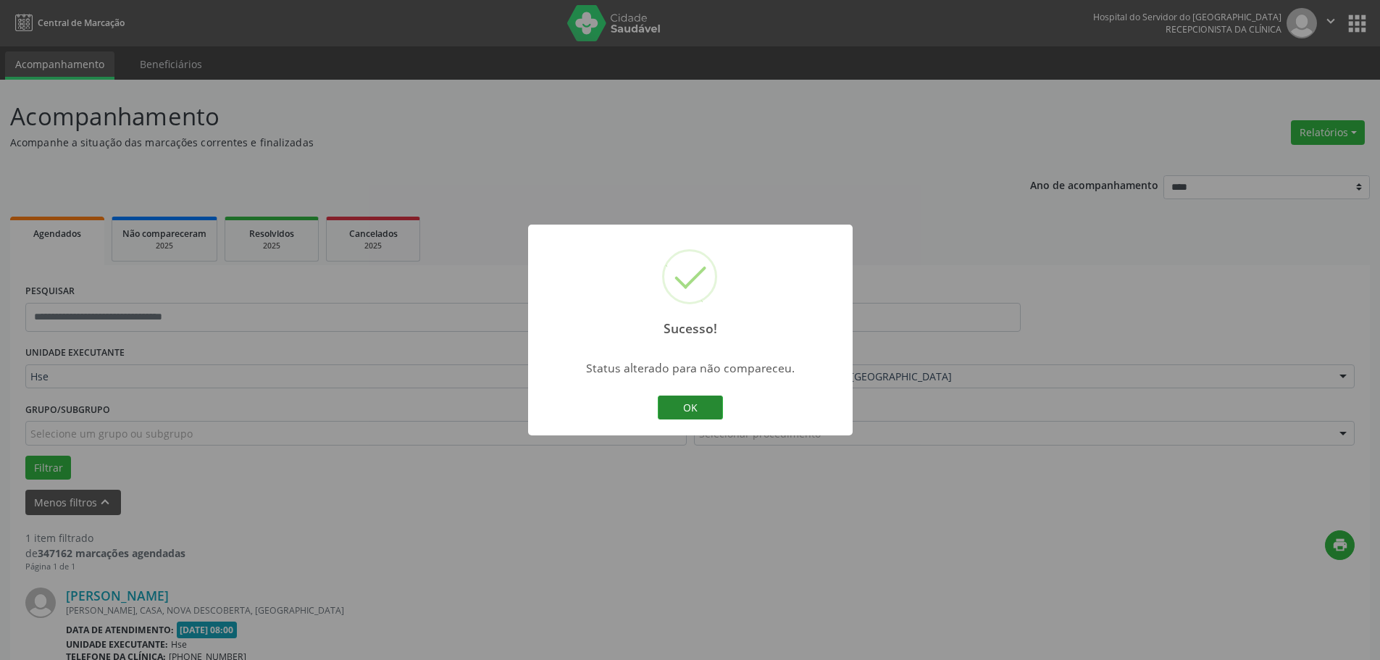
click at [673, 396] on button "OK" at bounding box center [690, 408] width 65 height 25
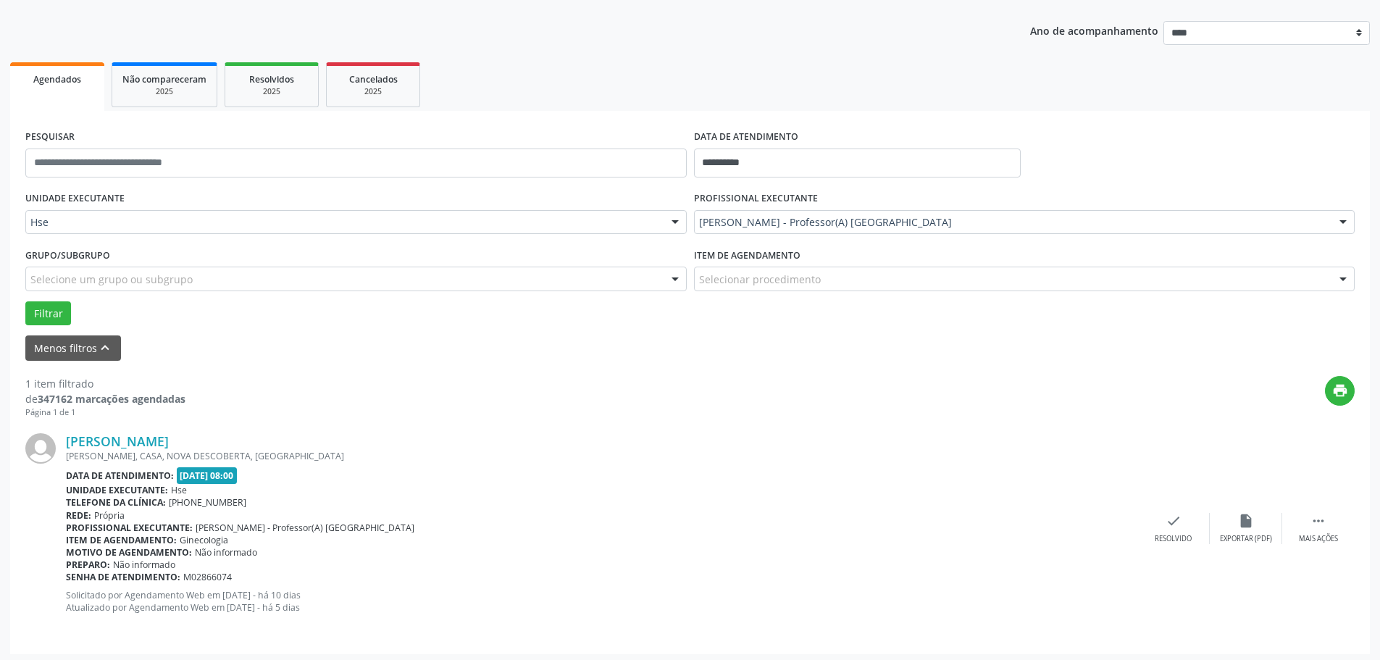
scroll to position [159, 0]
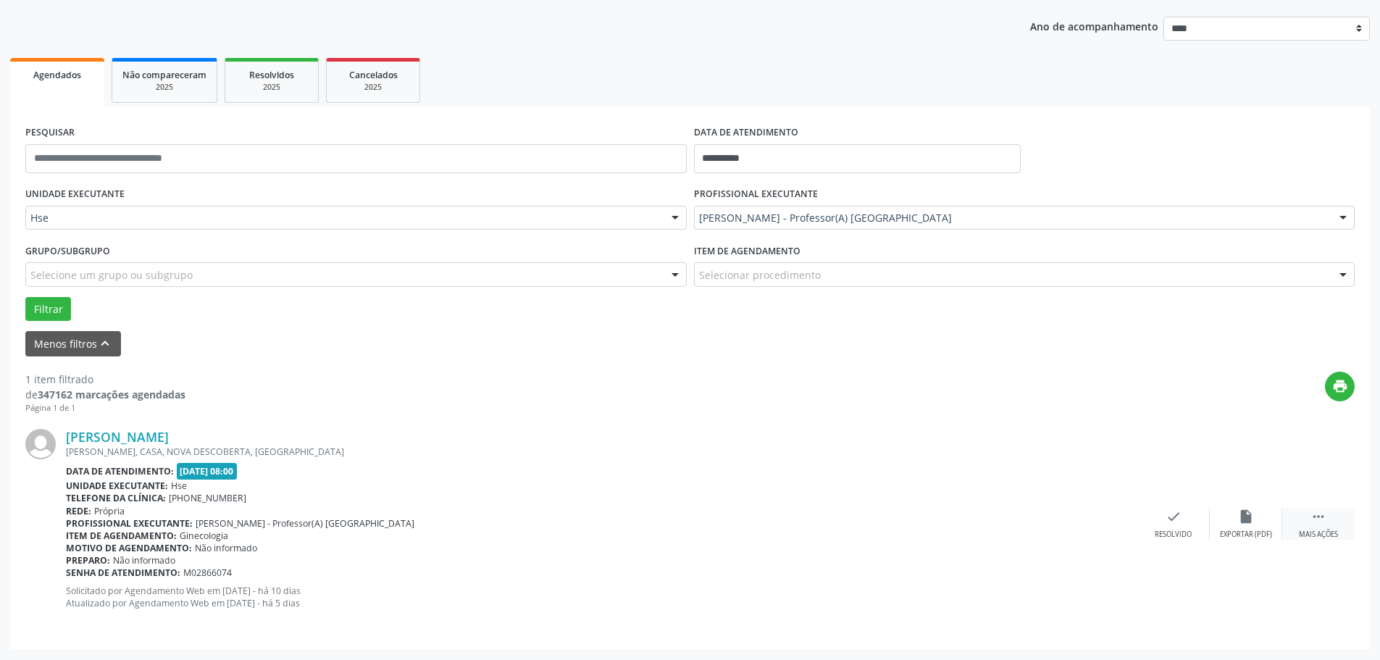
click at [1323, 518] on icon "" at bounding box center [1319, 517] width 16 height 16
click at [1216, 518] on div "alarm_off Não compareceu" at bounding box center [1246, 524] width 72 height 31
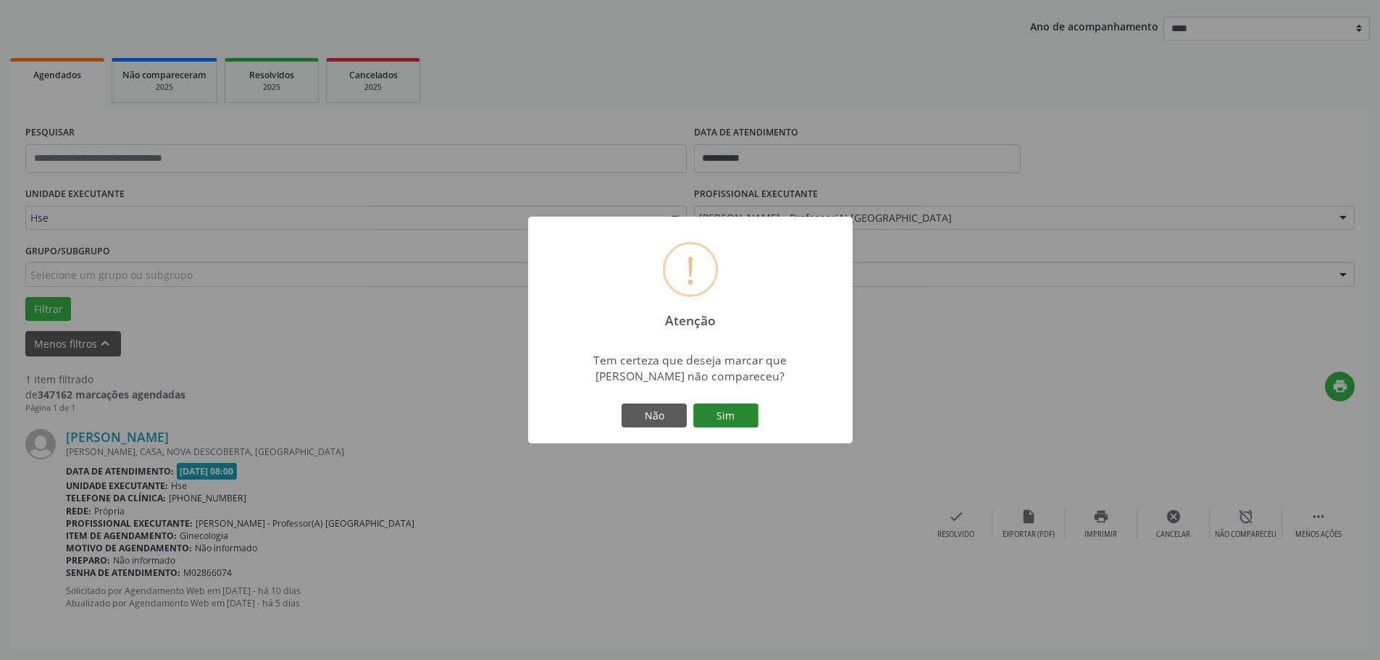
click at [742, 414] on button "Sim" at bounding box center [725, 416] width 65 height 25
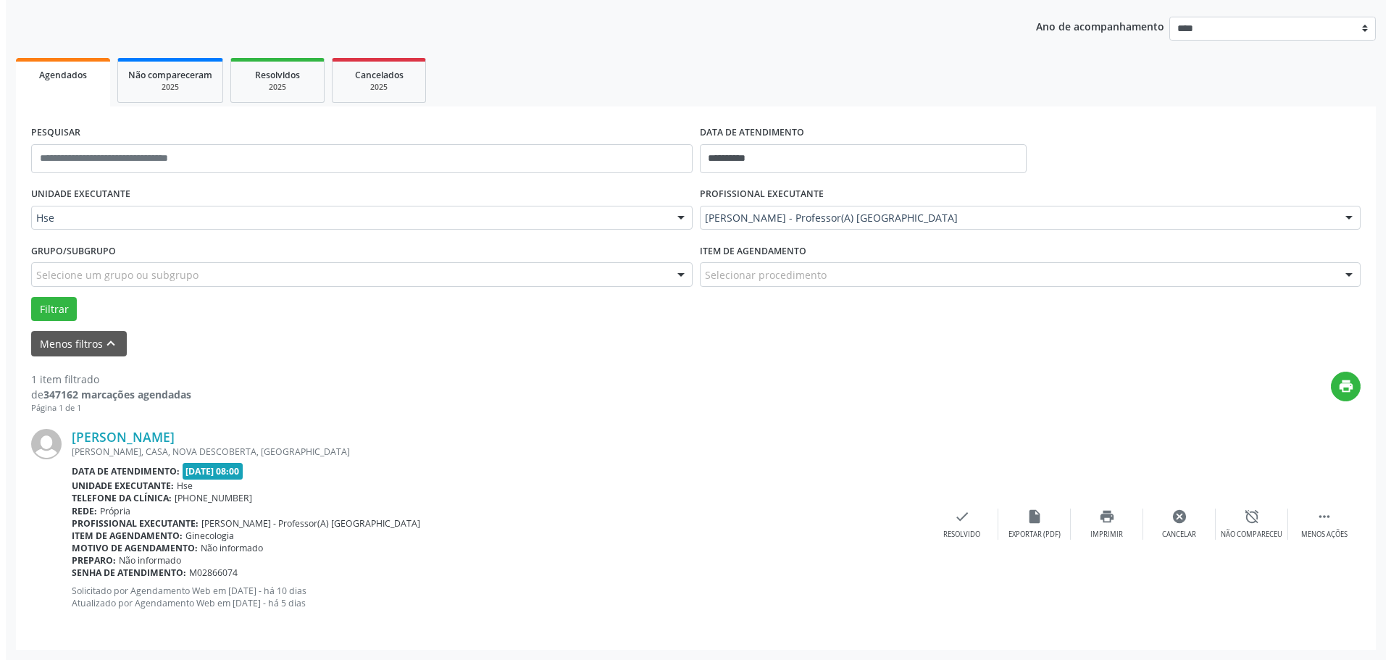
scroll to position [0, 0]
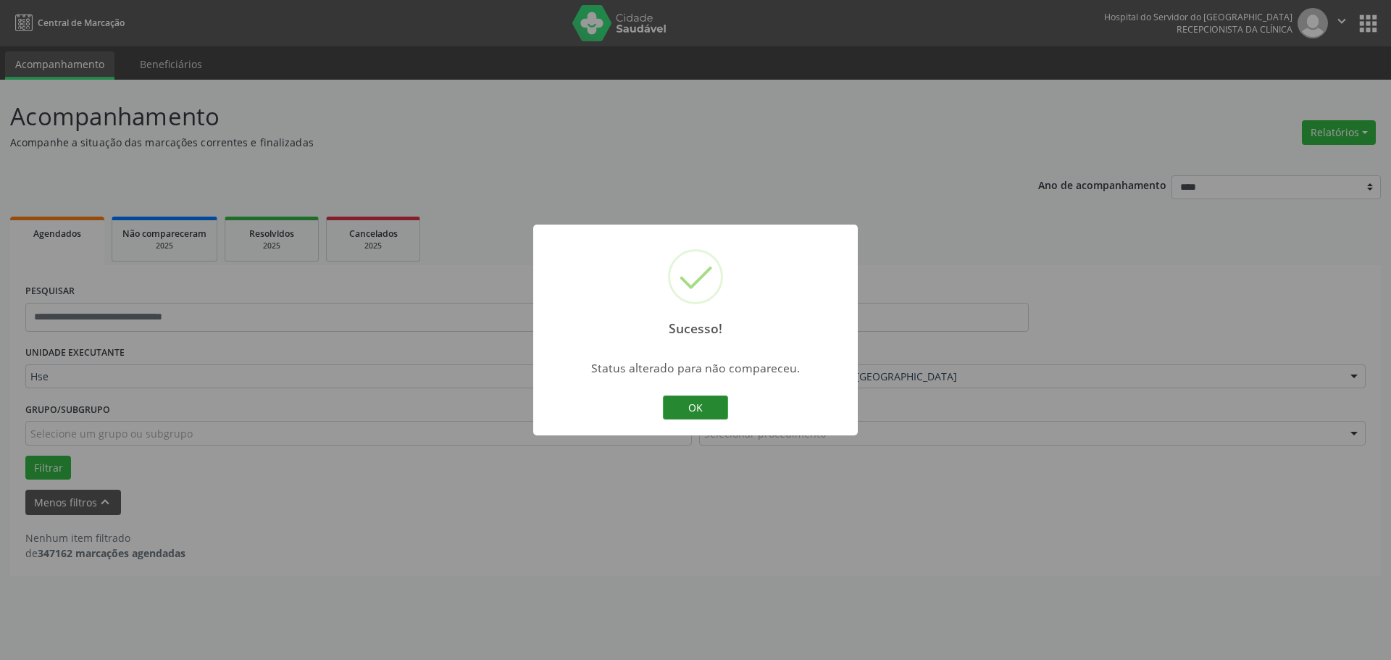
click at [700, 417] on button "OK" at bounding box center [695, 408] width 65 height 25
